Goal: Task Accomplishment & Management: Complete application form

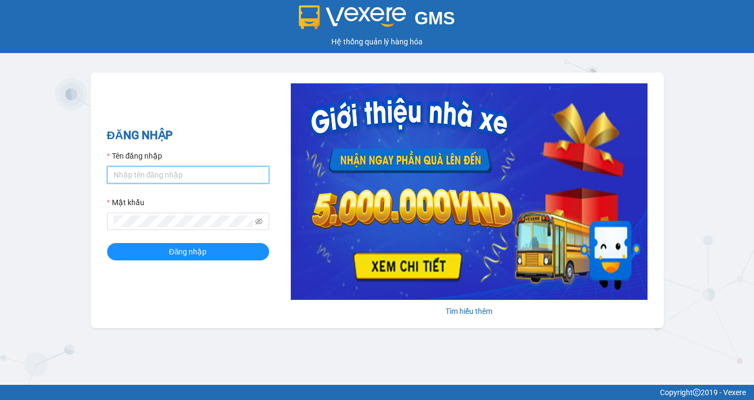
click at [173, 173] on input "Tên đăng nhập" at bounding box center [188, 174] width 162 height 17
type input "mytran.cutkit"
click at [107, 243] on button "Đăng nhập" at bounding box center [188, 251] width 162 height 17
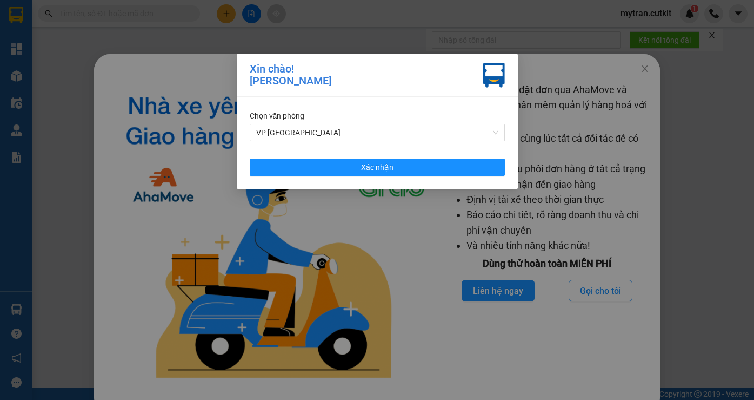
click at [417, 156] on div "Chọn văn phòng VP Sài Gòn Xác nhận" at bounding box center [377, 143] width 281 height 92
click at [640, 71] on div "Xin chào! Trần Đình Mỹ Chọn văn phòng VP Sài Gòn Xác nhận" at bounding box center [377, 200] width 754 height 400
click at [452, 176] on div "Chọn văn phòng VP Sài Gòn Xác nhận" at bounding box center [377, 143] width 281 height 92
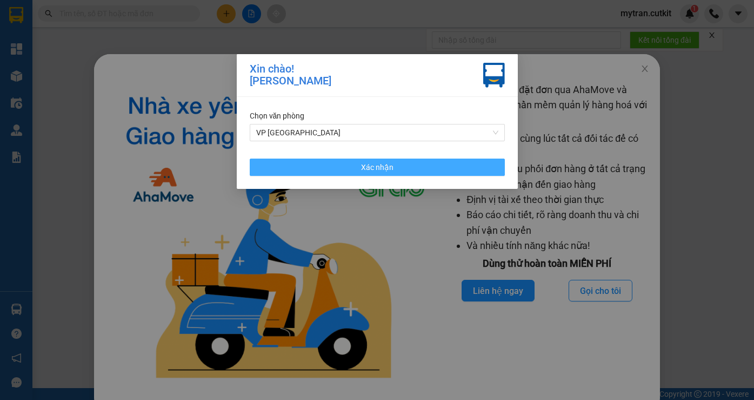
click at [467, 170] on button "Xác nhận" at bounding box center [377, 166] width 255 height 17
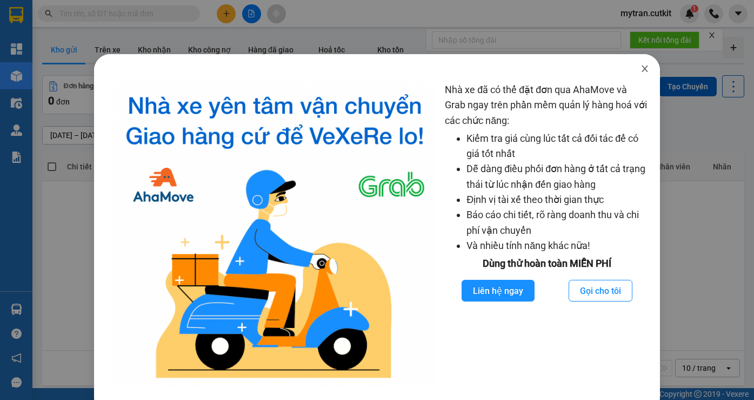
click at [641, 72] on icon "close" at bounding box center [645, 68] width 9 height 9
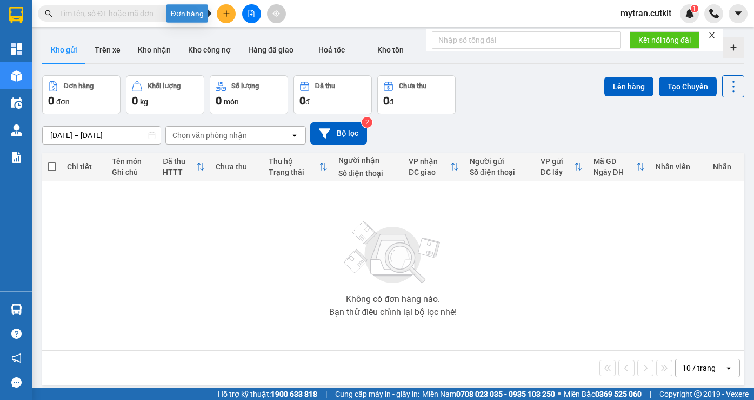
click at [227, 12] on icon "plus" at bounding box center [227, 14] width 8 height 8
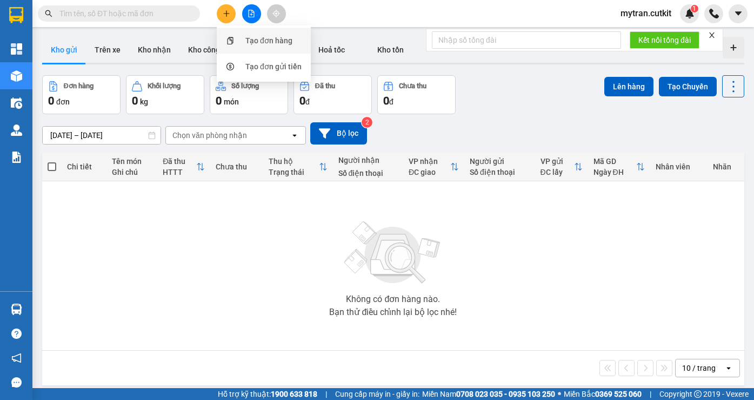
click at [256, 39] on div "Tạo đơn hàng" at bounding box center [269, 41] width 47 height 12
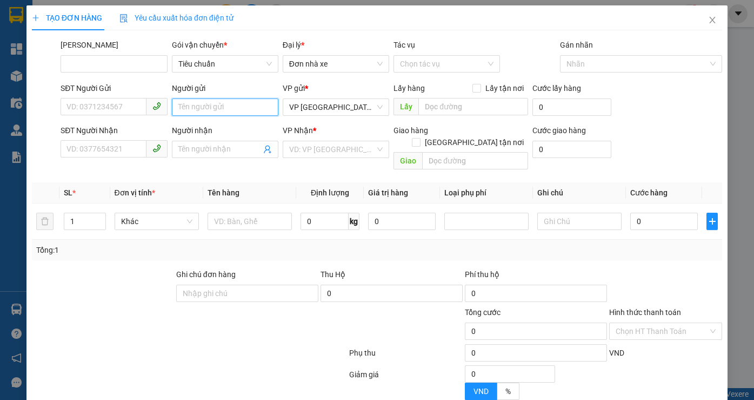
click at [205, 106] on input "Người gửi" at bounding box center [225, 106] width 107 height 17
type input "0935130"
type input "mỹ"
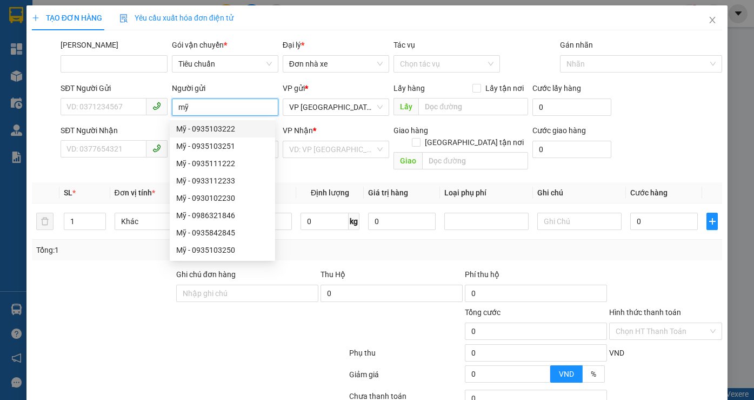
click at [241, 130] on div "Mỹ - 0935103222" at bounding box center [222, 129] width 92 height 12
type input "0935103222"
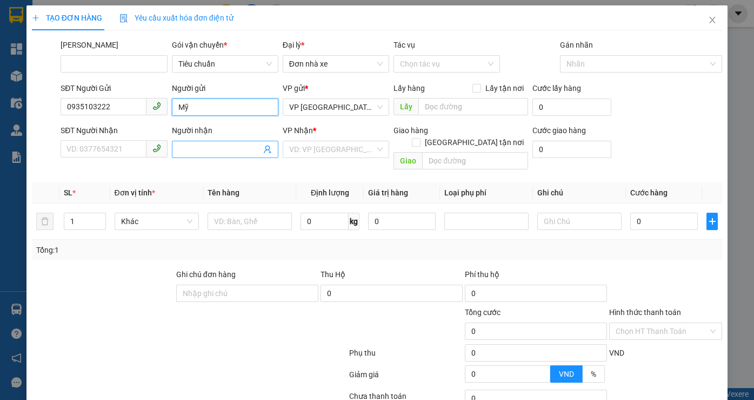
type input "Mỹ"
click at [223, 150] on input "Người nhận" at bounding box center [219, 149] width 83 height 12
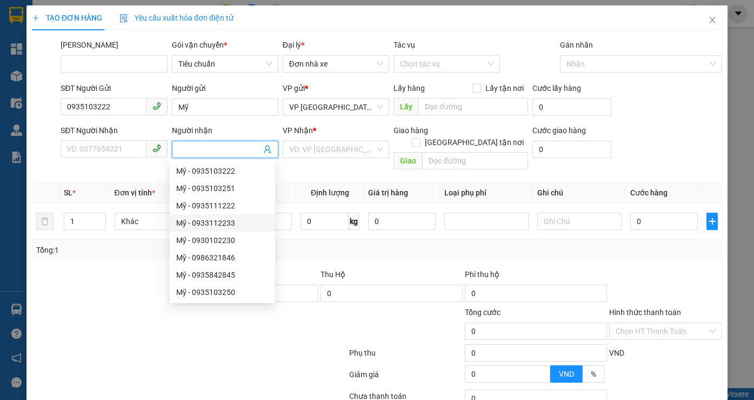
click at [224, 226] on div "Mỹ - 0933112233" at bounding box center [222, 223] width 92 height 12
type input "0933112233"
type input "Mỹ"
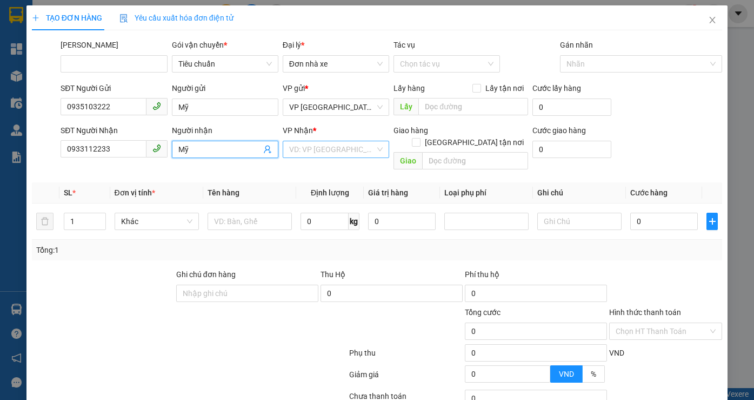
click at [316, 154] on input "search" at bounding box center [332, 149] width 86 height 16
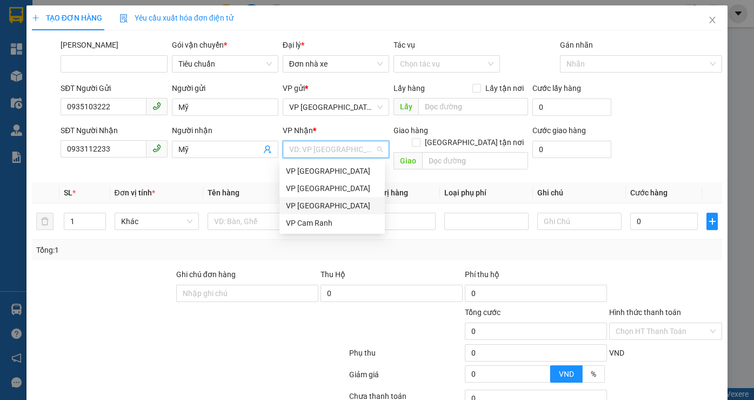
click at [329, 210] on div "VP [GEOGRAPHIC_DATA]" at bounding box center [332, 206] width 92 height 12
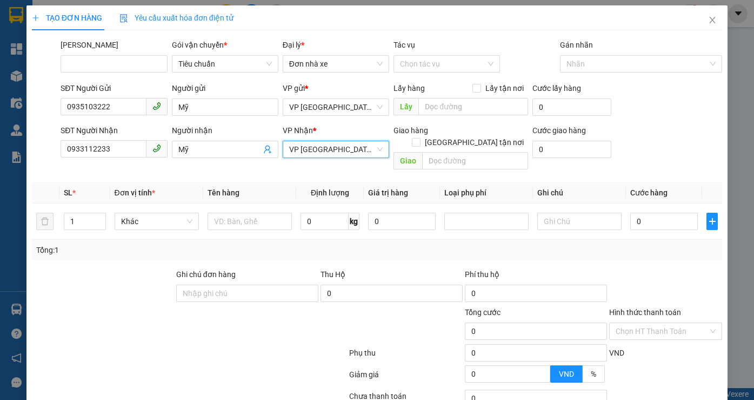
click at [616, 182] on th "Ghi chú" at bounding box center [579, 192] width 93 height 21
click at [234, 213] on input "text" at bounding box center [250, 221] width 84 height 17
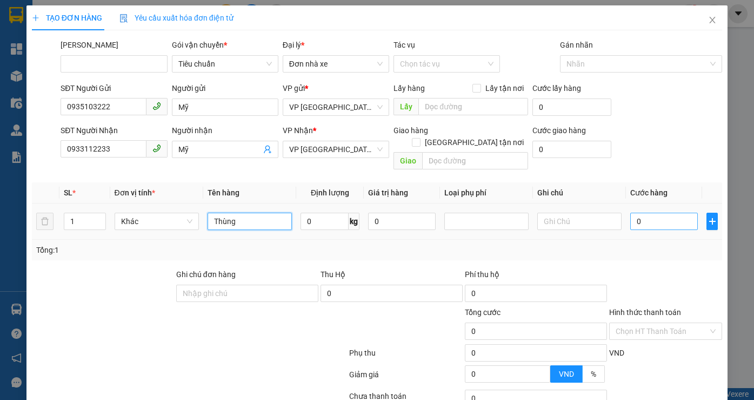
type input "Thùng"
click at [658, 213] on input "0" at bounding box center [665, 221] width 68 height 17
type input "5"
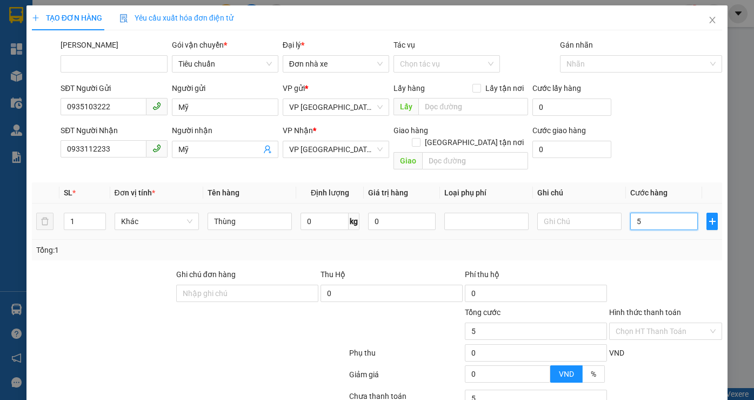
type input "50"
type input "50.000"
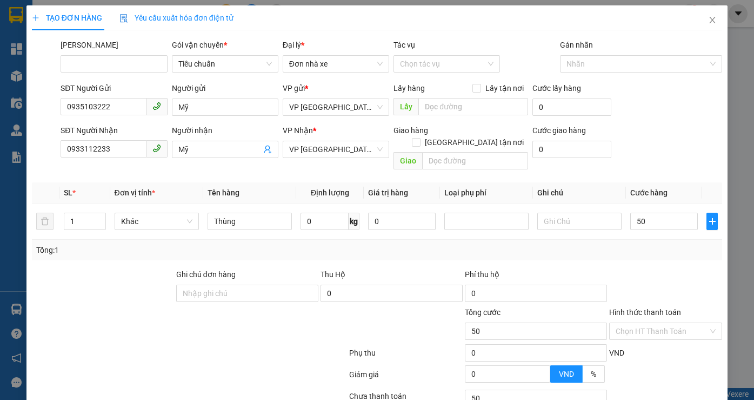
type input "50.000"
click at [621, 244] on div "Tổng: 1" at bounding box center [377, 250] width 682 height 12
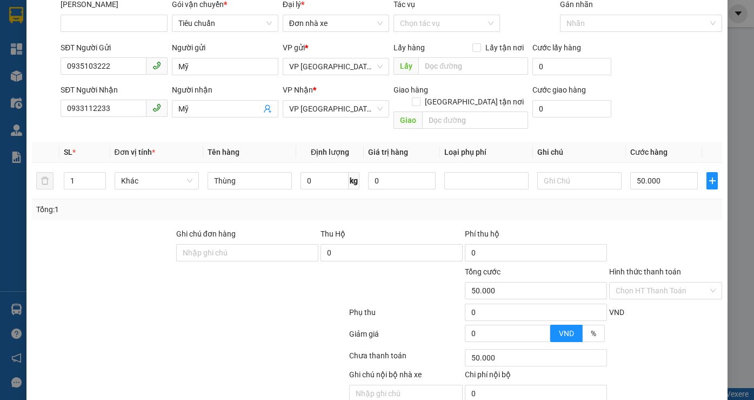
scroll to position [54, 0]
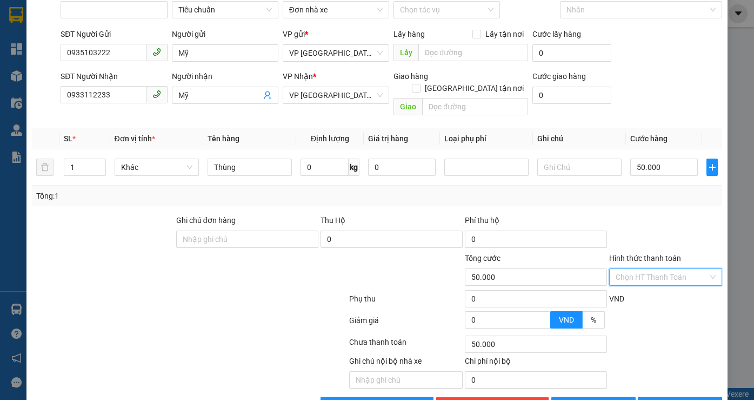
click at [637, 269] on input "Hình thức thanh toán" at bounding box center [662, 277] width 93 height 16
click at [658, 296] on div "VND" at bounding box center [666, 302] width 116 height 19
click at [666, 269] on input "Hình thức thanh toán" at bounding box center [662, 277] width 93 height 16
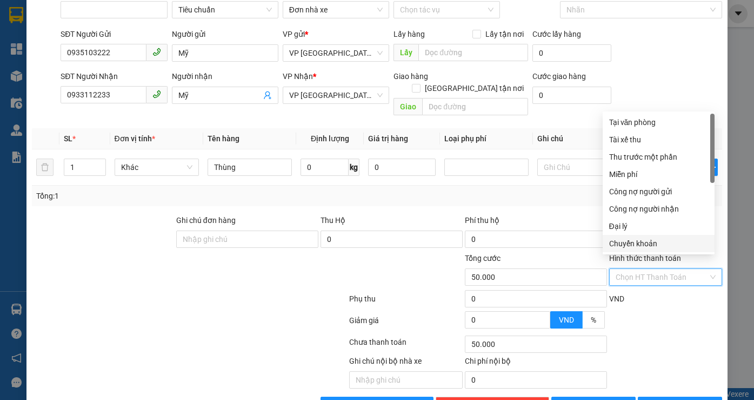
click at [660, 311] on div "Giảm giá 0 VND %" at bounding box center [377, 322] width 693 height 22
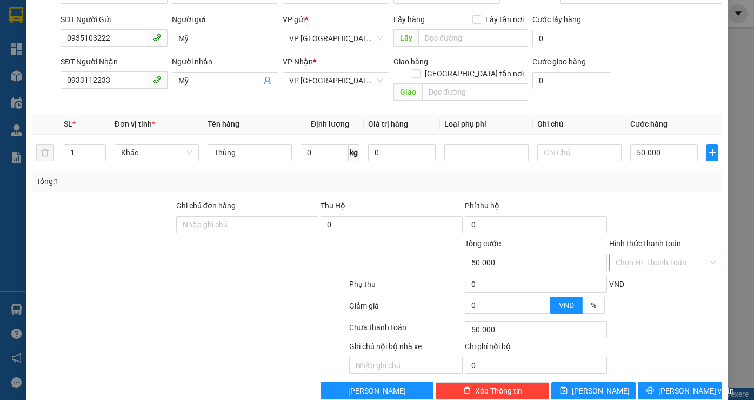
scroll to position [77, 0]
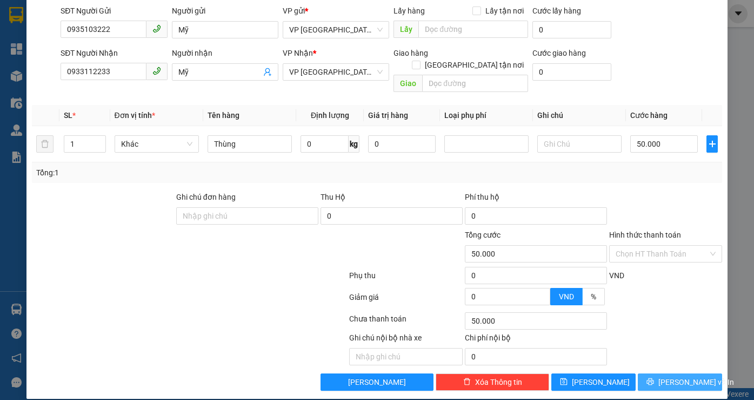
click at [669, 376] on span "[PERSON_NAME] và In" at bounding box center [697, 382] width 76 height 12
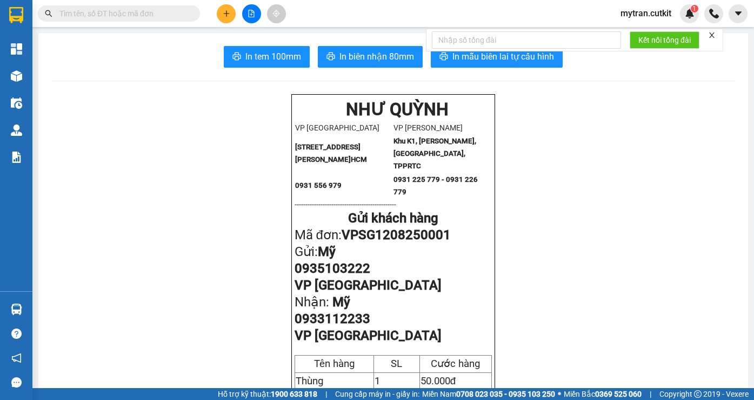
click at [711, 36] on icon "close" at bounding box center [712, 35] width 8 height 8
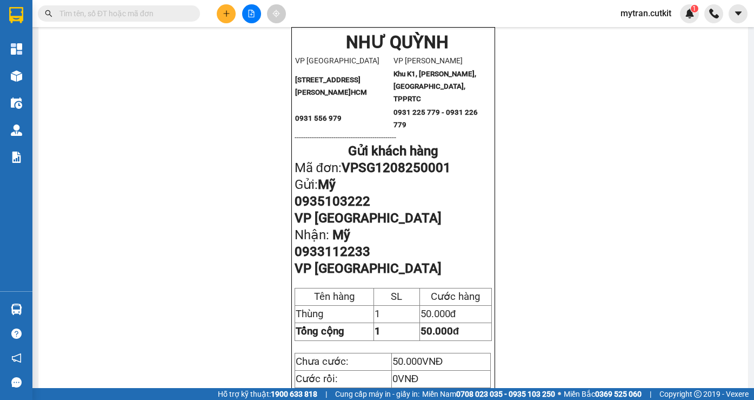
scroll to position [54, 0]
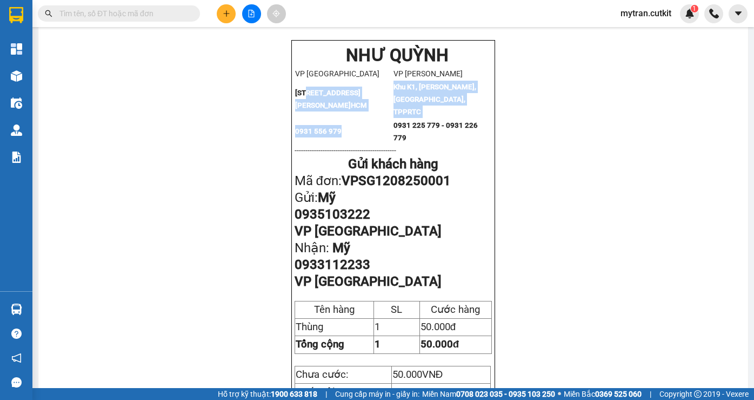
drag, startPoint x: 341, startPoint y: 124, endPoint x: 302, endPoint y: 84, distance: 56.2
click at [302, 84] on tbody "VP Sài Gòn VP Phan Rang 342 Lê Hồng Phong, Phường 01, Quận 10, TP.HCM Khu K1, T…" at bounding box center [394, 105] width 198 height 77
click at [303, 89] on strong "342 Lê Hồng Phong, Phường 01, Quận 10, TP.HCM" at bounding box center [331, 99] width 72 height 21
drag, startPoint x: 348, startPoint y: 128, endPoint x: 310, endPoint y: 90, distance: 53.5
click at [310, 90] on tbody "VP Sài Gòn VP Phan Rang 342 Lê Hồng Phong, Phường 01, Quận 10, TP.HCM Khu K1, T…" at bounding box center [394, 105] width 198 height 77
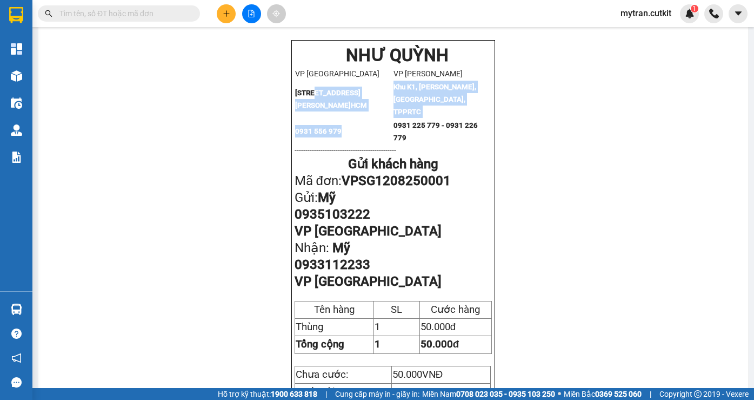
drag, startPoint x: 351, startPoint y: 123, endPoint x: 342, endPoint y: 123, distance: 8.7
click at [342, 123] on td "0931 556 979" at bounding box center [344, 131] width 98 height 26
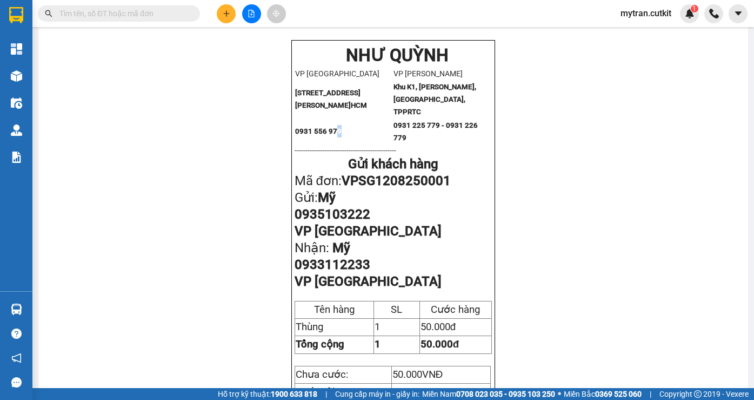
drag, startPoint x: 344, startPoint y: 128, endPoint x: 334, endPoint y: 122, distance: 12.1
click at [334, 122] on td "0931 556 979" at bounding box center [344, 131] width 98 height 26
click at [420, 113] on td "Khu K1, Trần Nhân Tông, Phường Thanh Sơn, TPPRTC" at bounding box center [442, 99] width 99 height 38
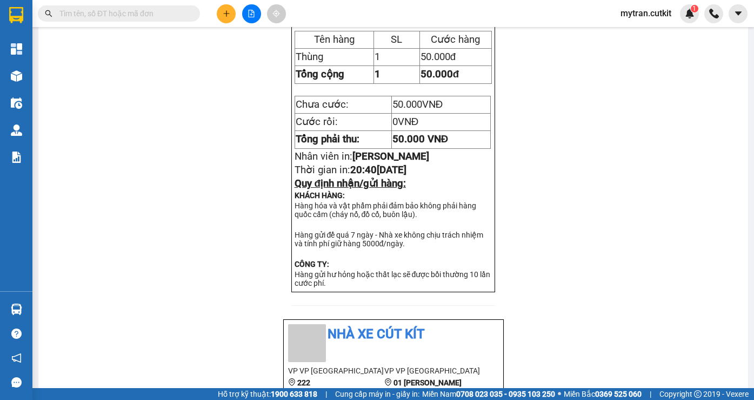
scroll to position [324, 0]
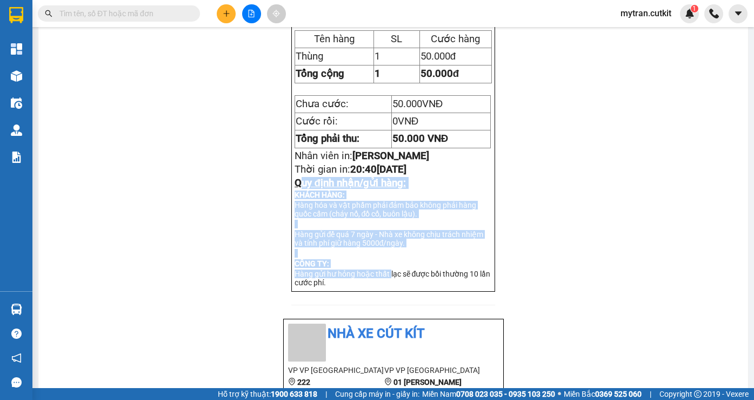
drag, startPoint x: 297, startPoint y: 196, endPoint x: 387, endPoint y: 297, distance: 134.8
click at [387, 291] on div "NHƯ QUỲNH VP Sài Gòn VP Phan Rang 342 Lê Hồng Phong, Phường 01, Quận 10, TP.HCM…" at bounding box center [393, 31] width 204 height 522
click at [383, 287] on p "Hàng gửi hư hỏng hoặc thất lạc sẽ được bồi thường 10 lần cước phí." at bounding box center [394, 277] width 198 height 17
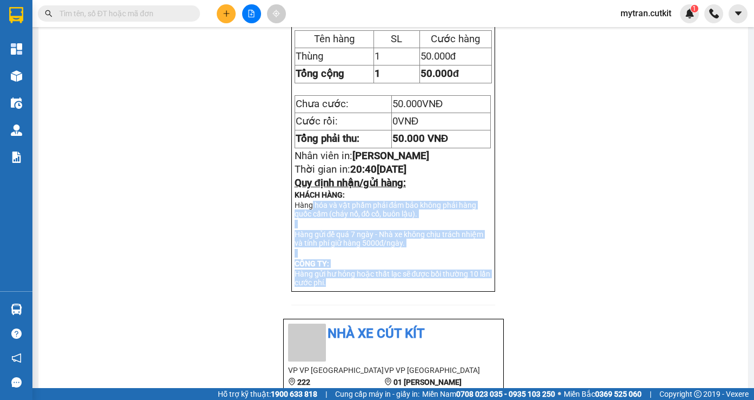
drag, startPoint x: 383, startPoint y: 303, endPoint x: 308, endPoint y: 217, distance: 113.4
click at [308, 217] on div "NHƯ QUỲNH VP Sài Gòn VP Phan Rang 342 Lê Hồng Phong, Phường 01, Quận 10, TP.HCM…" at bounding box center [393, 31] width 204 height 522
click at [453, 247] on p "Hàng gửi để quá 7 ngày - Nhà xe không chịu trách nhiệm và tính phí giữ hàng 500…" at bounding box center [394, 238] width 198 height 17
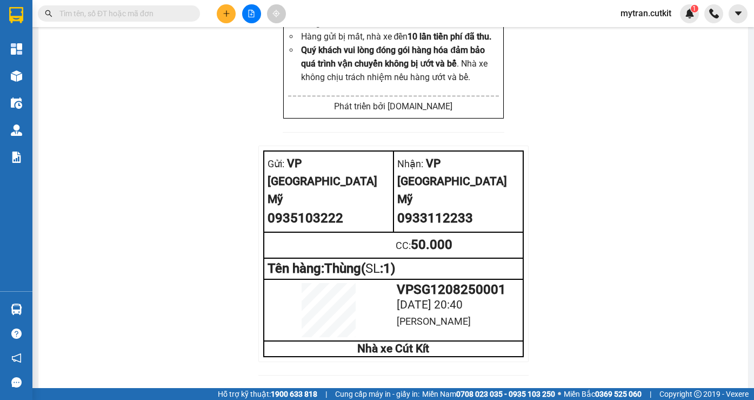
scroll to position [1622, 0]
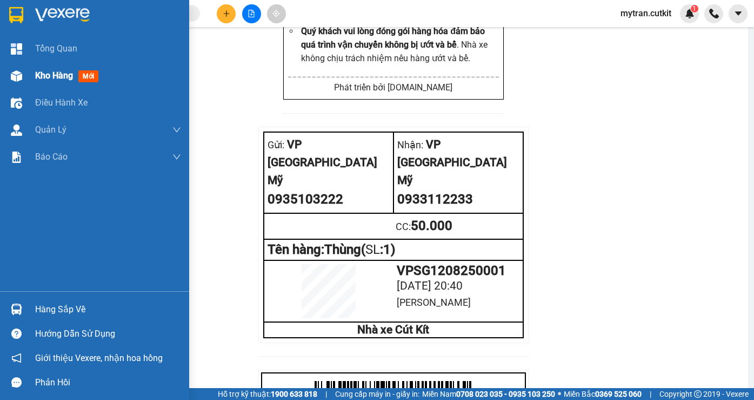
click at [20, 79] on img at bounding box center [16, 75] width 11 height 11
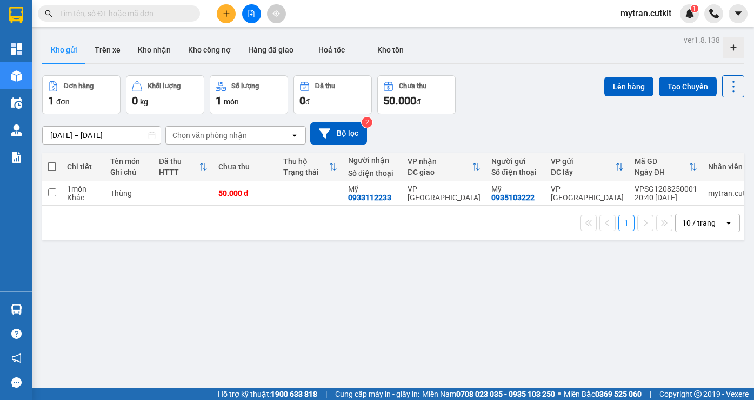
click at [56, 169] on span at bounding box center [52, 166] width 9 height 9
click at [52, 161] on input "checkbox" at bounding box center [52, 161] width 0 height 0
checkbox input "true"
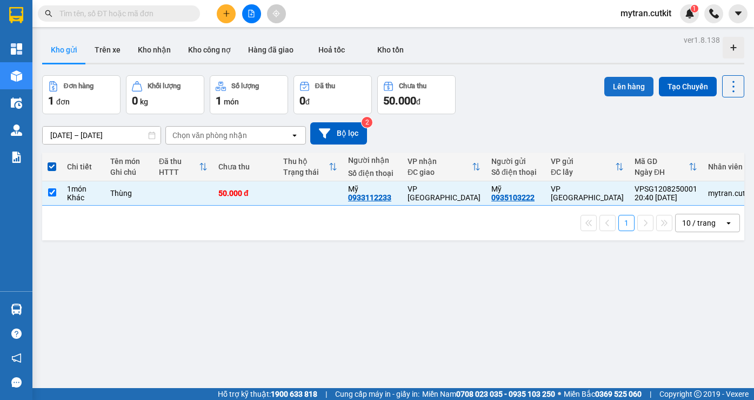
click at [625, 89] on button "Lên hàng" at bounding box center [629, 86] width 49 height 19
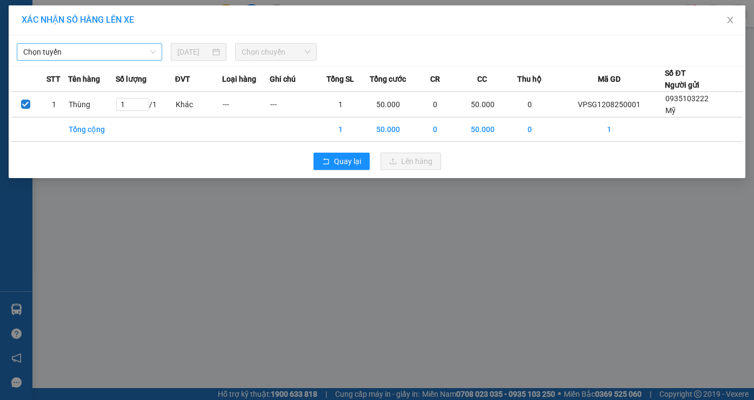
click at [88, 56] on span "Chọn tuyến" at bounding box center [89, 52] width 132 height 16
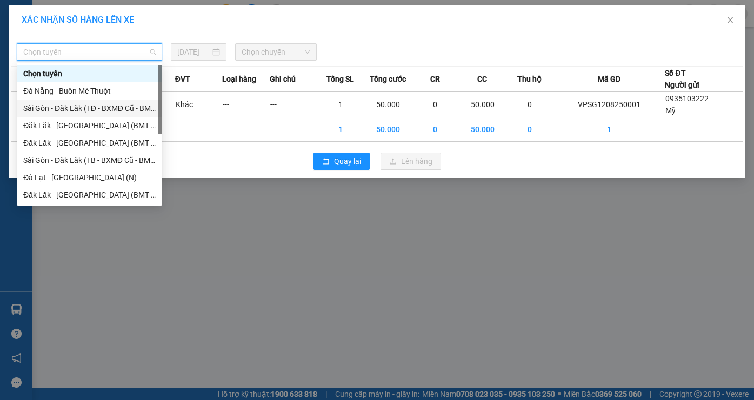
click at [114, 109] on div "Sài Gòn - Đăk Lăk (TĐ - BXMĐ Cũ - BMT)" at bounding box center [89, 108] width 132 height 12
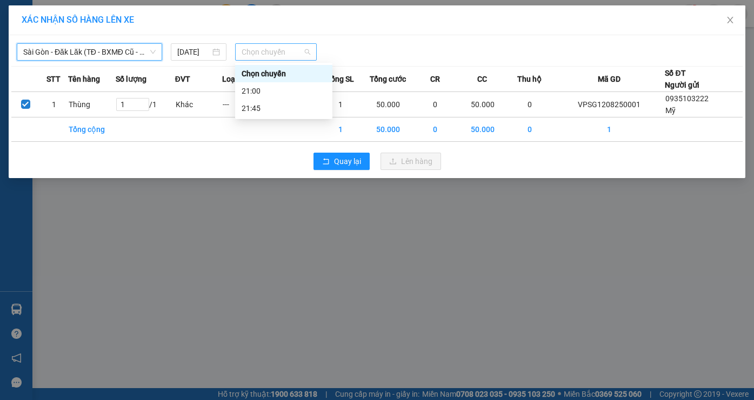
click at [263, 54] on span "Chọn chuyến" at bounding box center [276, 52] width 68 height 16
click at [263, 92] on div "21:00" at bounding box center [284, 91] width 84 height 12
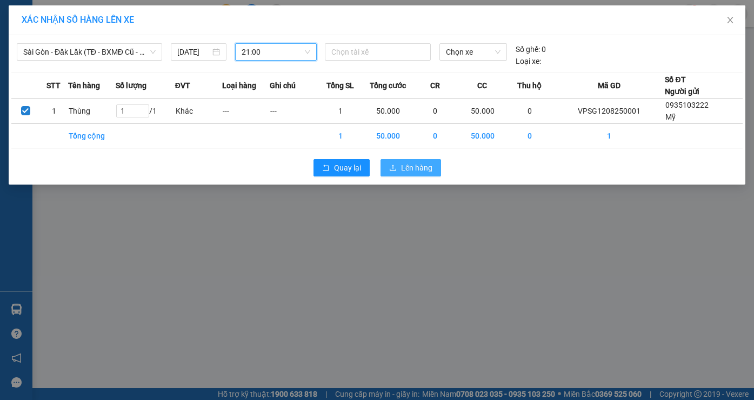
click at [422, 167] on span "Lên hàng" at bounding box center [416, 168] width 31 height 12
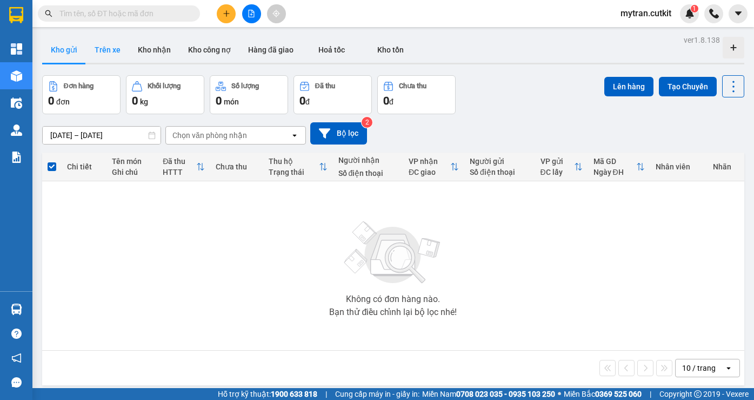
click at [104, 48] on button "Trên xe" at bounding box center [107, 50] width 43 height 26
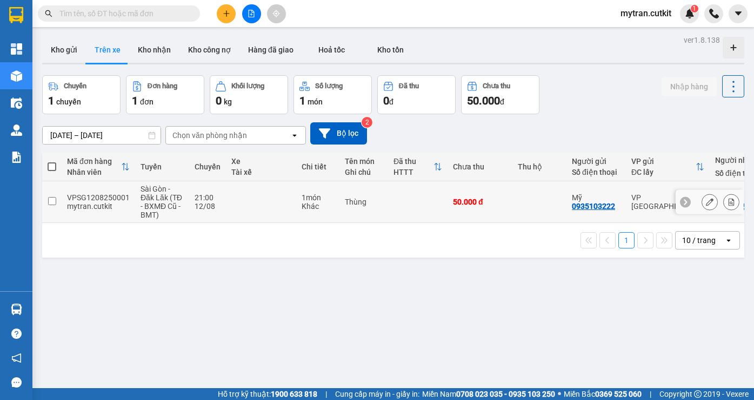
click at [727, 205] on button at bounding box center [731, 202] width 15 height 19
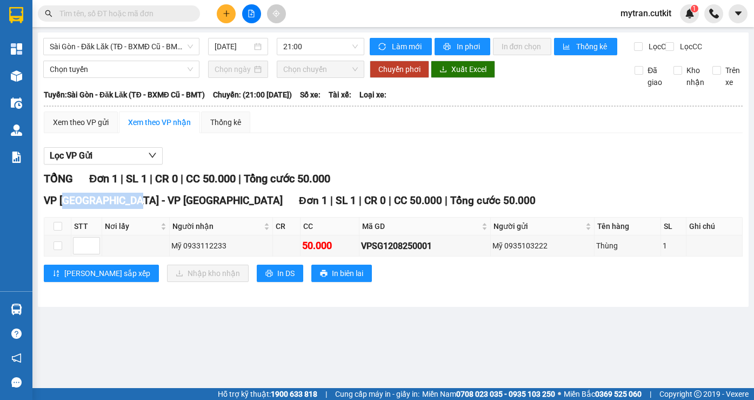
drag, startPoint x: 68, startPoint y: 209, endPoint x: 131, endPoint y: 213, distance: 63.4
click at [133, 207] on span "VP [GEOGRAPHIC_DATA] - VP [GEOGRAPHIC_DATA]" at bounding box center [163, 200] width 239 height 12
click at [132, 207] on span "VP [GEOGRAPHIC_DATA] - VP [GEOGRAPHIC_DATA]" at bounding box center [163, 200] width 239 height 12
drag, startPoint x: 121, startPoint y: 212, endPoint x: 167, endPoint y: 216, distance: 45.6
click at [167, 207] on span "VP [GEOGRAPHIC_DATA] - VP [GEOGRAPHIC_DATA]" at bounding box center [163, 200] width 239 height 12
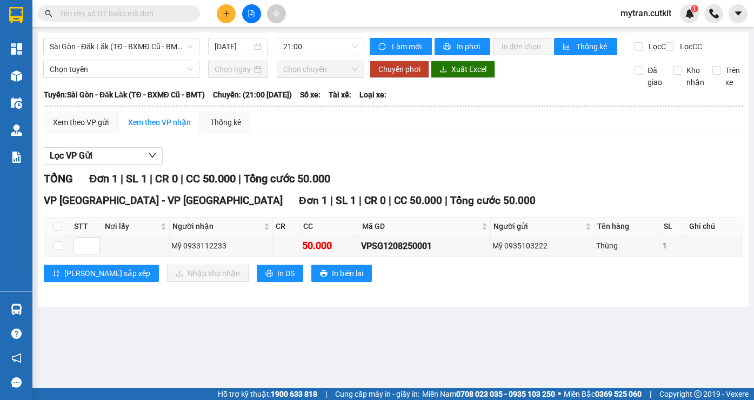
click at [385, 282] on div "Lưu sắp xếp Nhập kho nhận In DS In biên lai" at bounding box center [393, 272] width 699 height 17
click at [386, 276] on div "Lưu sắp xếp Nhập kho nhận In DS In biên lai" at bounding box center [393, 272] width 699 height 17
click at [744, 19] on button at bounding box center [738, 13] width 19 height 19
drag, startPoint x: 653, startPoint y: 24, endPoint x: 648, endPoint y: 21, distance: 5.8
click at [648, 21] on div "mytran.cutkit 1" at bounding box center [655, 13] width 87 height 19
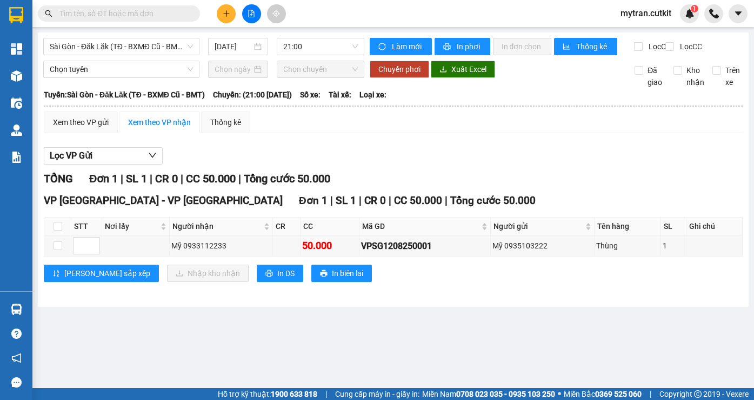
click at [638, 17] on span "mytran.cutkit" at bounding box center [646, 13] width 68 height 14
click at [641, 31] on span "Đăng xuất" at bounding box center [651, 34] width 46 height 12
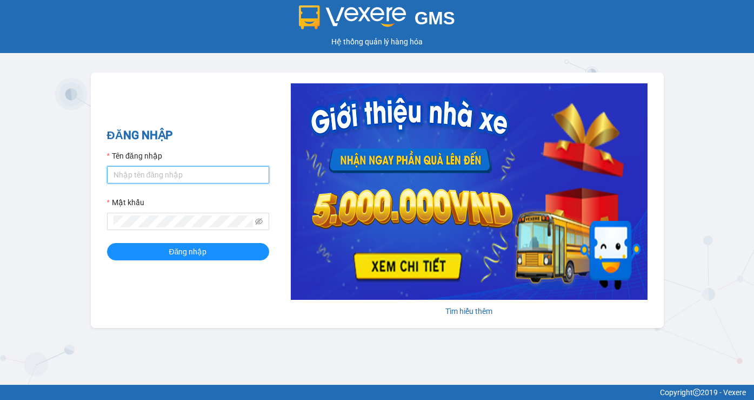
click at [134, 174] on input "Tên đăng nhập" at bounding box center [188, 174] width 162 height 17
click at [137, 174] on input "m" at bounding box center [188, 174] width 162 height 17
click at [141, 178] on input "m" at bounding box center [188, 174] width 162 height 17
click at [136, 177] on input "mytran.cutkit" at bounding box center [188, 174] width 162 height 17
type input "mytrannt.cutkit"
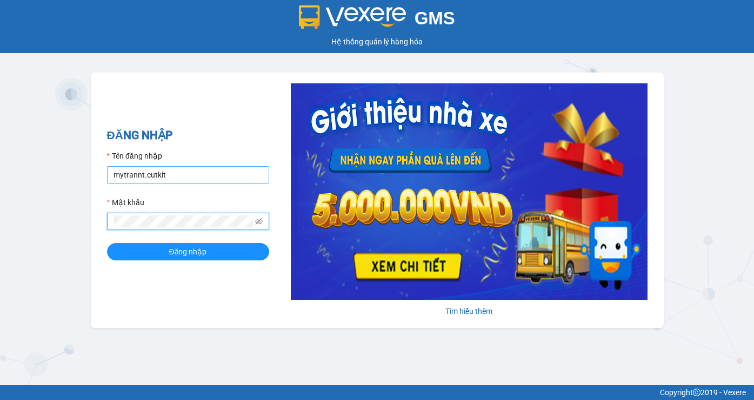
click at [107, 243] on button "Đăng nhập" at bounding box center [188, 251] width 162 height 17
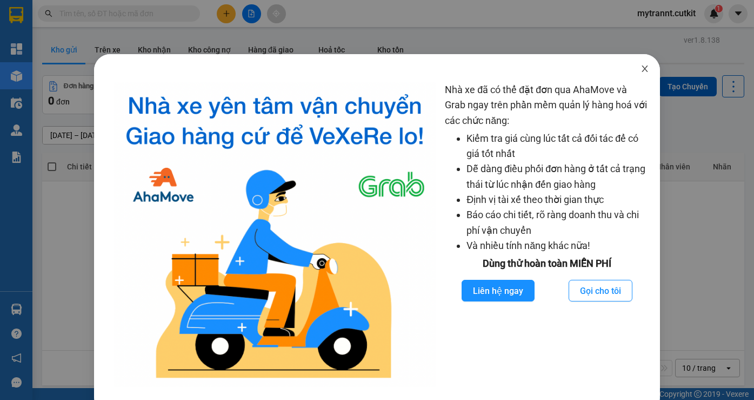
click at [641, 72] on icon "close" at bounding box center [645, 68] width 9 height 9
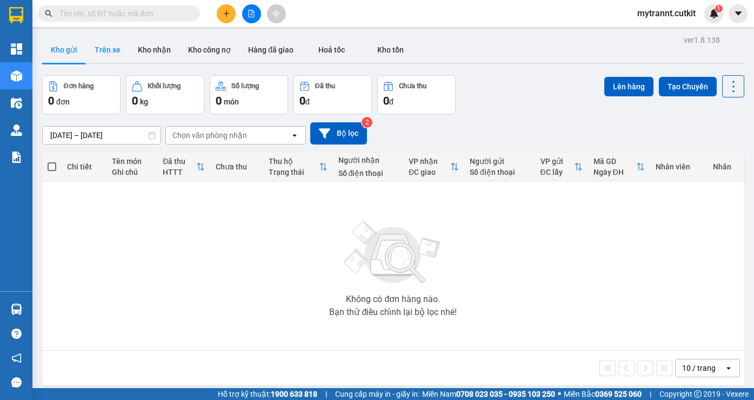
click at [106, 49] on button "Trên xe" at bounding box center [107, 50] width 43 height 26
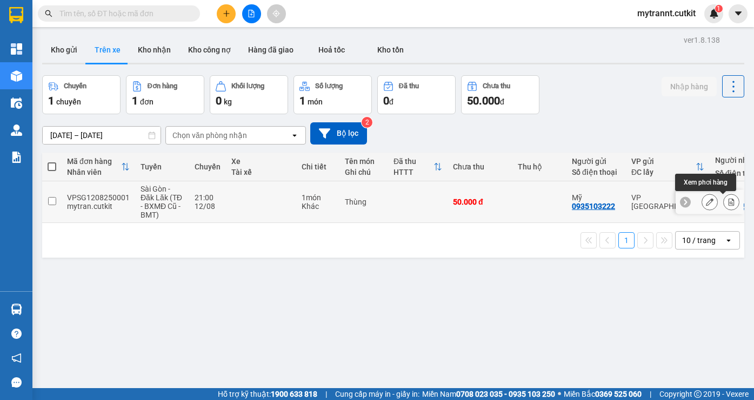
click at [729, 206] on icon at bounding box center [732, 202] width 6 height 8
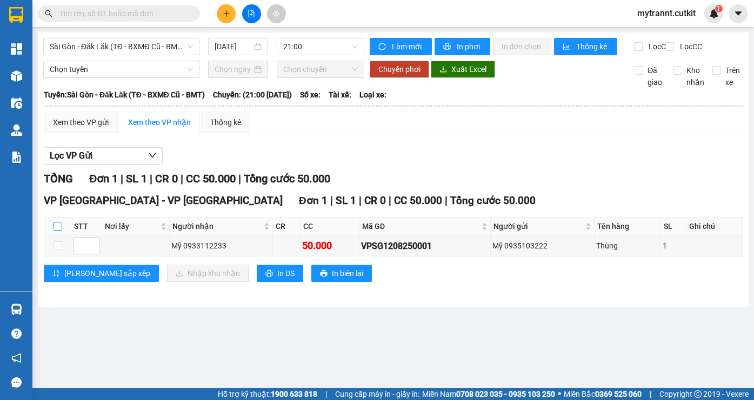
click at [57, 230] on input "checkbox" at bounding box center [58, 226] width 9 height 9
checkbox input "true"
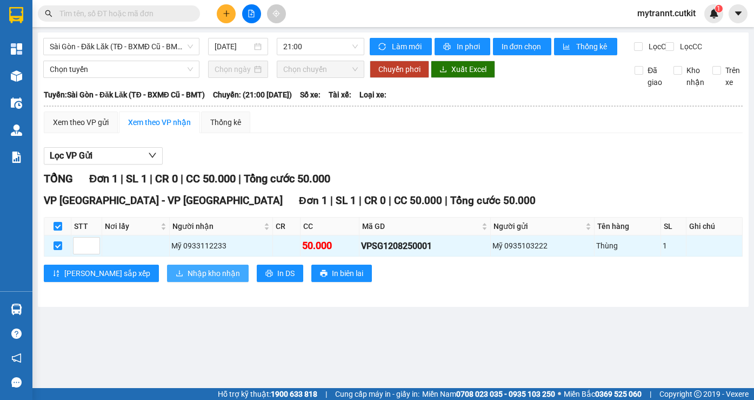
click at [188, 279] on span "Nhập kho nhận" at bounding box center [214, 273] width 52 height 12
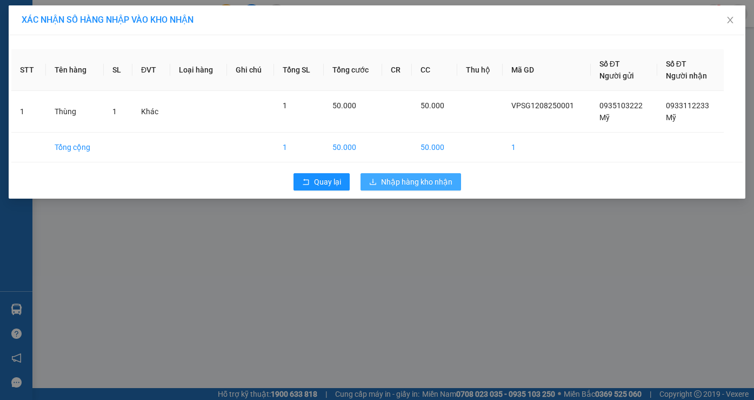
click at [422, 177] on span "Nhập hàng kho nhận" at bounding box center [416, 182] width 71 height 12
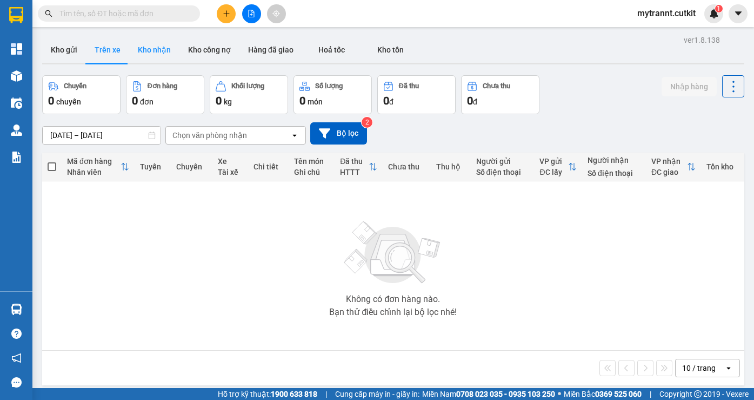
click at [152, 51] on button "Kho nhận" at bounding box center [154, 50] width 50 height 26
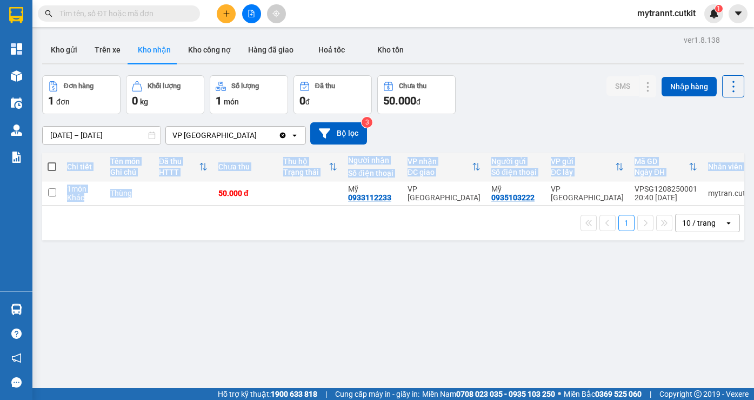
drag, startPoint x: 200, startPoint y: 205, endPoint x: 268, endPoint y: 210, distance: 68.3
click at [268, 206] on div "[PERSON_NAME] Tên món Ghi chú Đã thu HTTT Chưa thu Thu [PERSON_NAME] thái Người…" at bounding box center [393, 179] width 702 height 53
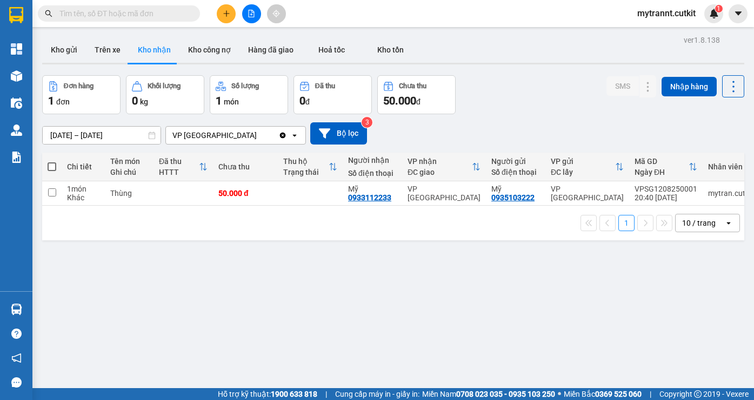
drag, startPoint x: 527, startPoint y: 231, endPoint x: 508, endPoint y: 233, distance: 19.5
click at [508, 232] on div "1 10 / trang open" at bounding box center [394, 223] width 694 height 18
click at [623, 192] on icon at bounding box center [627, 193] width 8 height 8
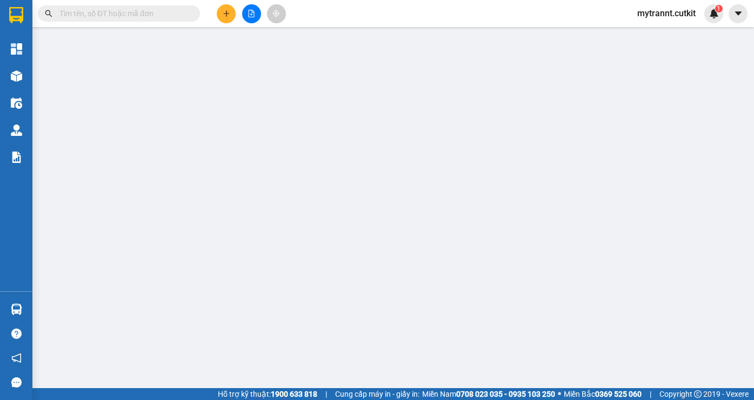
type input "0935103222"
type input "Mỹ"
type input "0933112233"
type input "Mỹ"
type input "50.000"
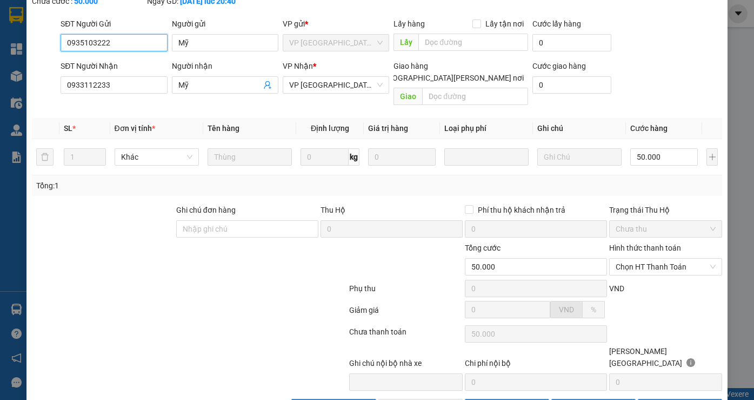
scroll to position [80, 0]
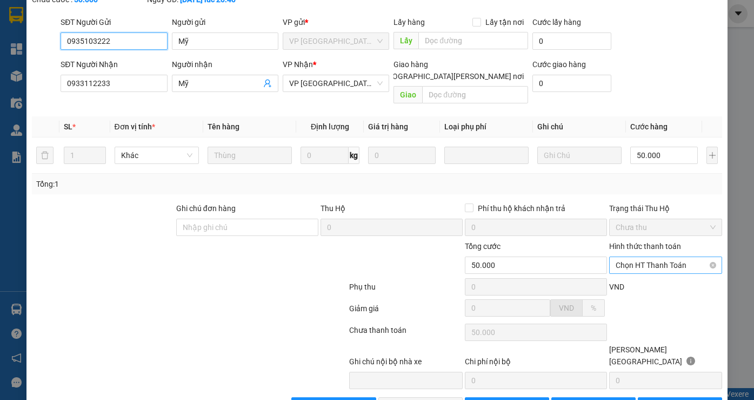
click at [645, 257] on span "Chọn HT Thanh Toán" at bounding box center [666, 265] width 101 height 16
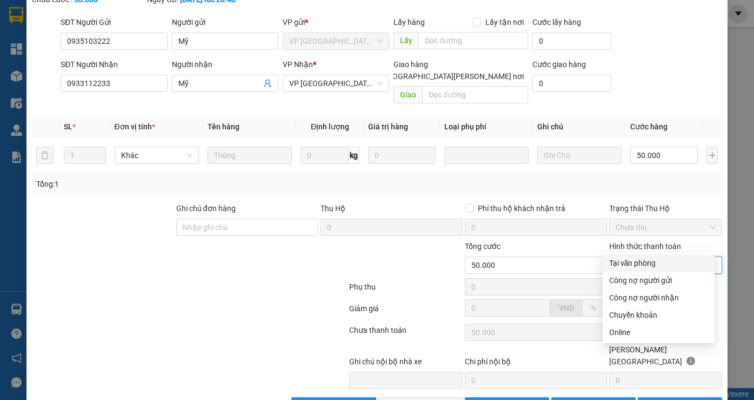
click at [642, 260] on div "Tại văn phòng" at bounding box center [658, 263] width 99 height 12
type input "0"
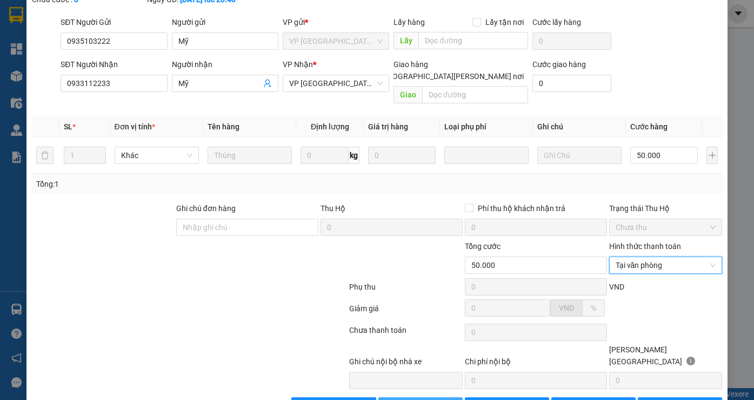
click at [424, 399] on span "[PERSON_NAME] và [PERSON_NAME] hàng" at bounding box center [472, 406] width 146 height 12
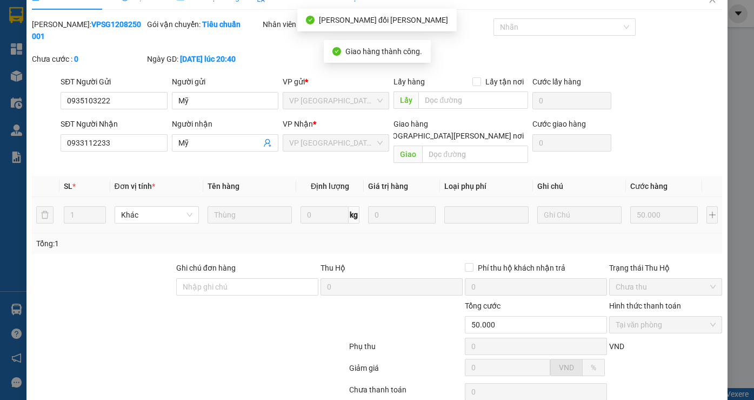
scroll to position [0, 0]
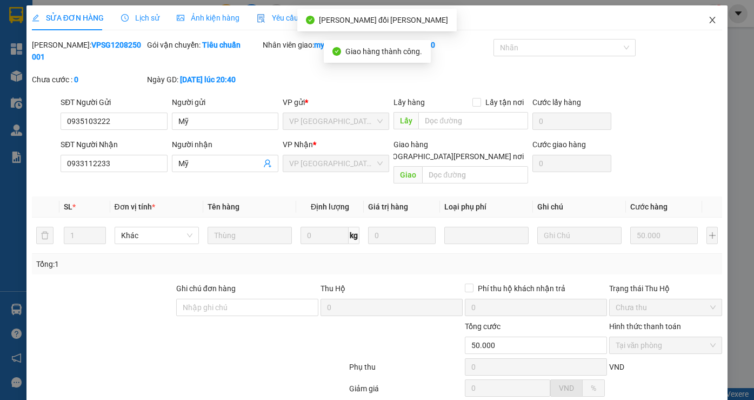
click at [708, 19] on icon "close" at bounding box center [712, 20] width 9 height 9
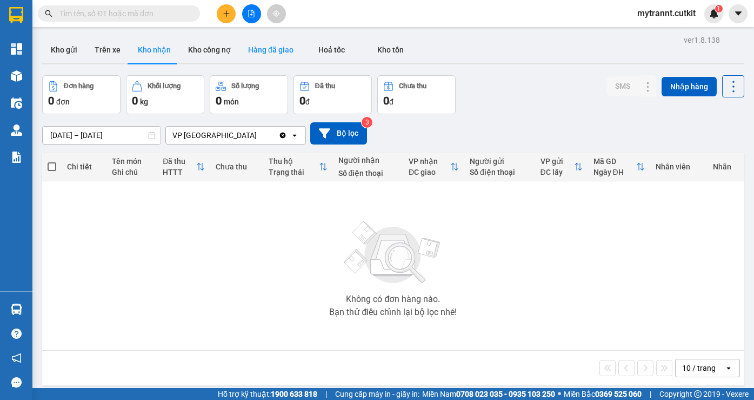
click at [249, 51] on button "Hàng đã giao" at bounding box center [271, 50] width 63 height 26
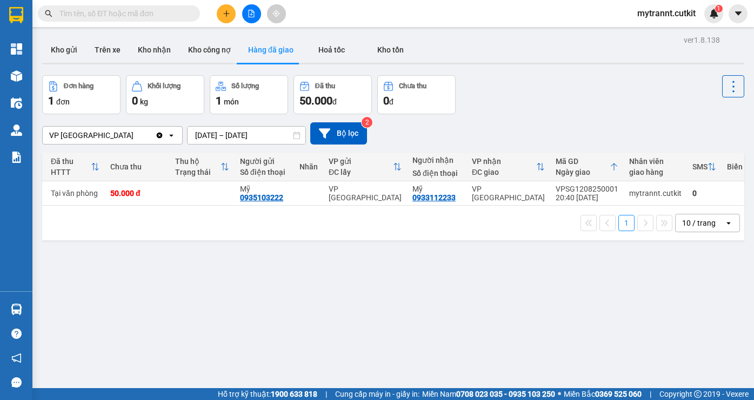
scroll to position [0, 110]
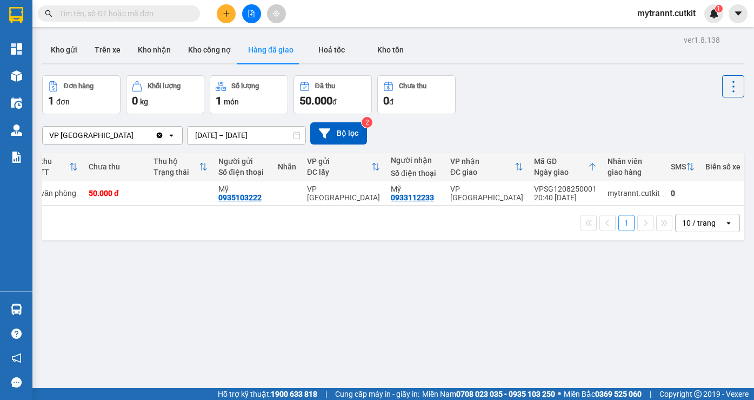
click at [522, 240] on div "1 10 / trang open" at bounding box center [393, 223] width 702 height 35
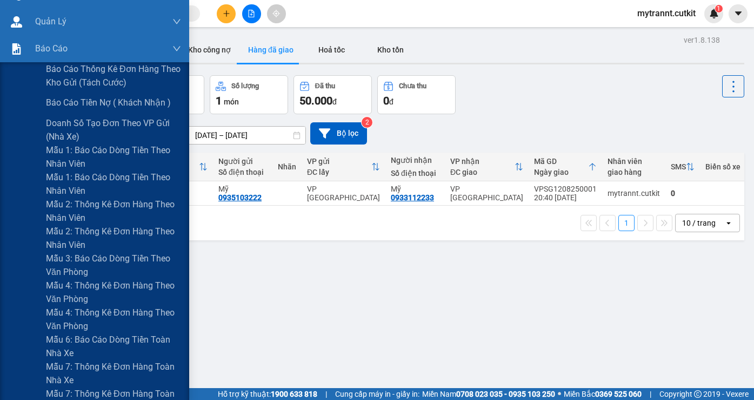
scroll to position [0, 0]
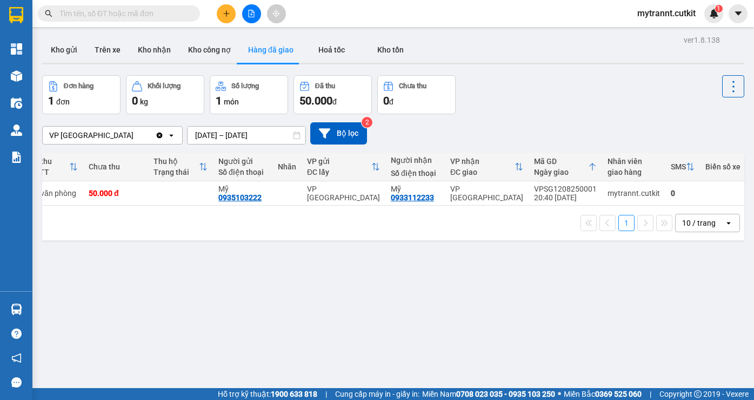
click at [163, 254] on div "ver 1.8.138 Kho gửi Trên xe Kho [PERSON_NAME] công nợ Hàng đã giao Hoả tốc Kho …" at bounding box center [393, 232] width 711 height 400
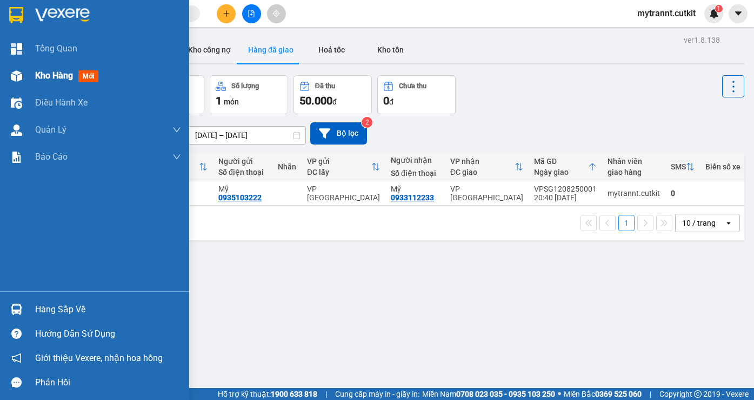
click at [34, 73] on div "Kho hàng mới" at bounding box center [94, 75] width 189 height 27
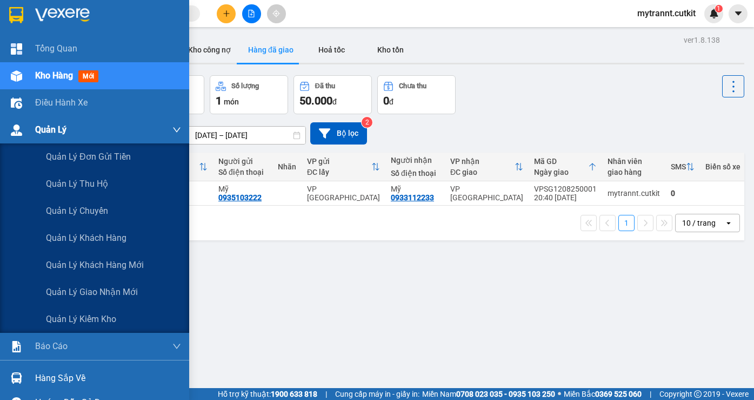
click at [61, 128] on span "Quản Lý" at bounding box center [50, 130] width 31 height 14
click at [133, 267] on span "Quản lý khách hàng mới" at bounding box center [95, 265] width 98 height 14
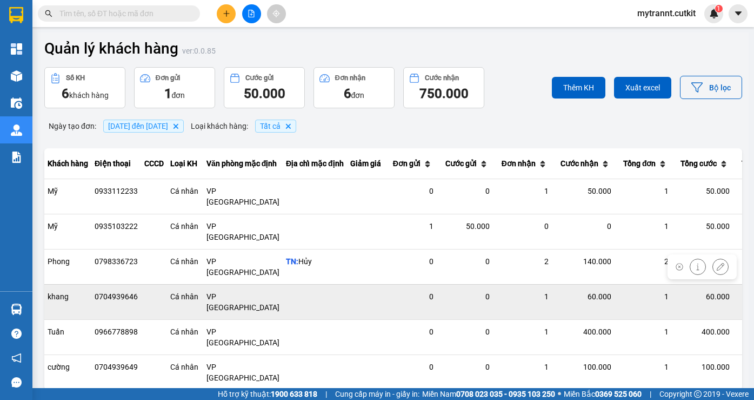
click at [347, 284] on td at bounding box center [365, 301] width 37 height 35
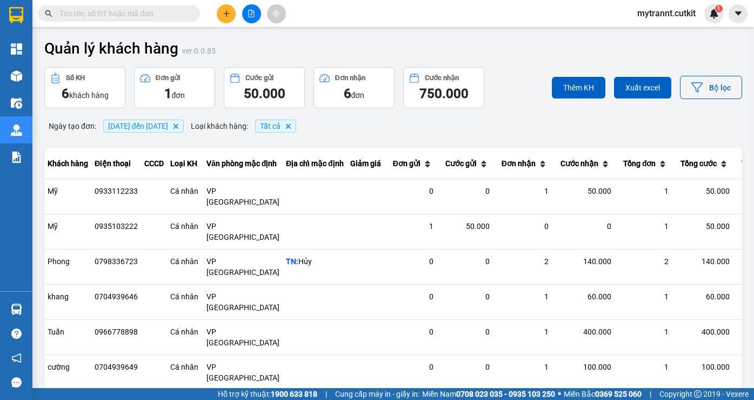
scroll to position [0, 100]
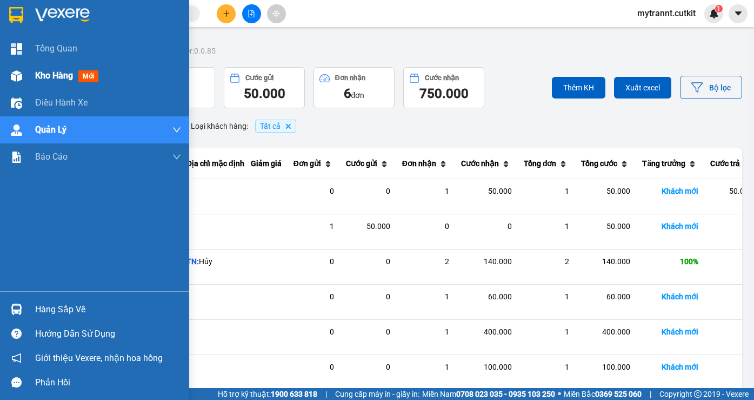
click at [26, 74] on div "Kho hàng mới" at bounding box center [94, 75] width 189 height 27
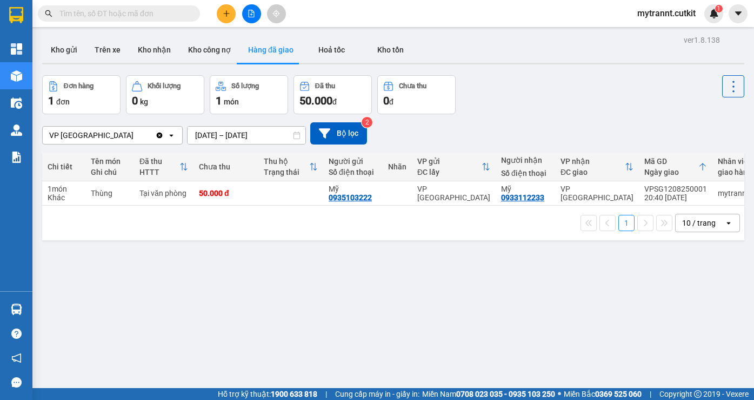
click at [267, 240] on div "1 10 / trang open" at bounding box center [393, 223] width 702 height 35
